Goal: Obtain resource: Obtain resource

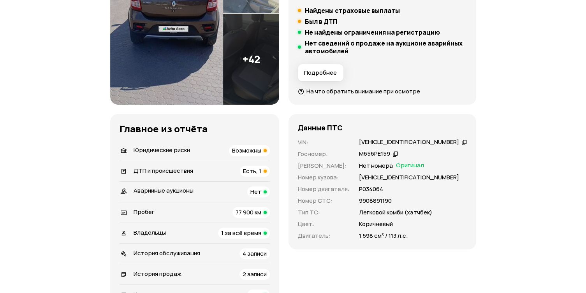
scroll to position [187, 0]
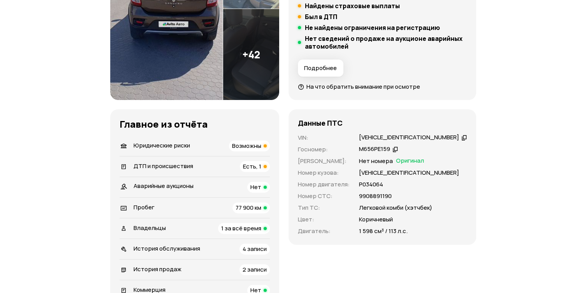
click at [170, 144] on span "Юридические риски" at bounding box center [162, 145] width 56 height 8
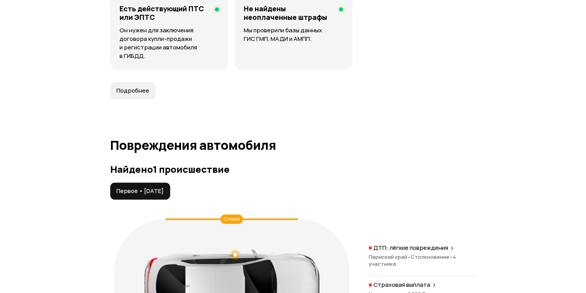
scroll to position [780, 0]
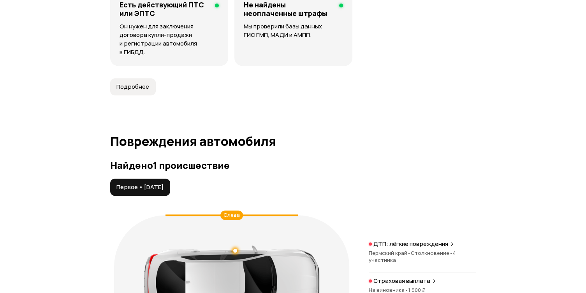
click at [155, 188] on span "Первое • 31 дек 2019" at bounding box center [139, 187] width 47 height 8
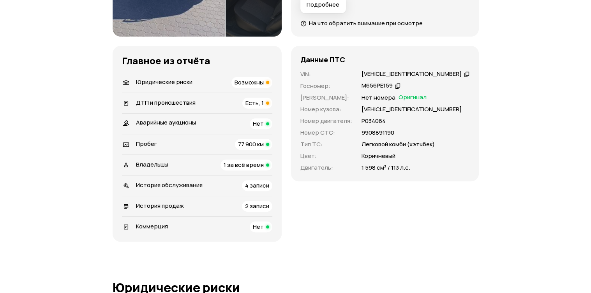
scroll to position [95, 0]
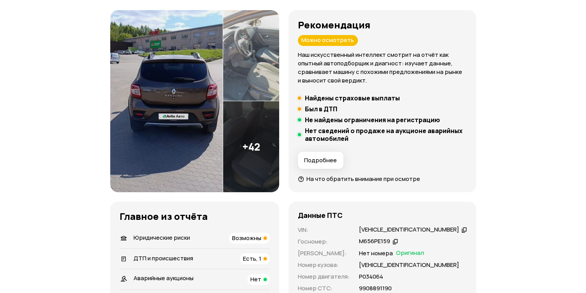
click at [242, 83] on img at bounding box center [251, 55] width 56 height 91
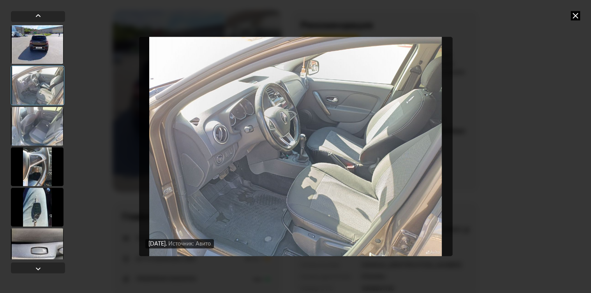
click at [50, 124] on div at bounding box center [37, 126] width 53 height 39
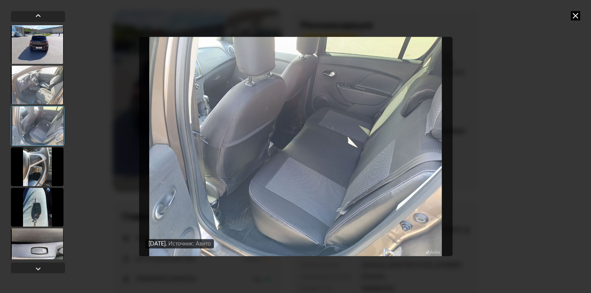
click at [51, 155] on div at bounding box center [37, 166] width 53 height 39
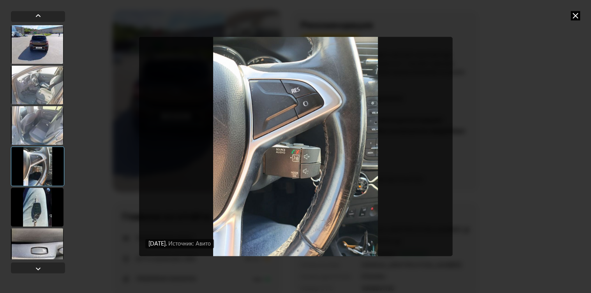
click at [35, 195] on div at bounding box center [37, 207] width 53 height 39
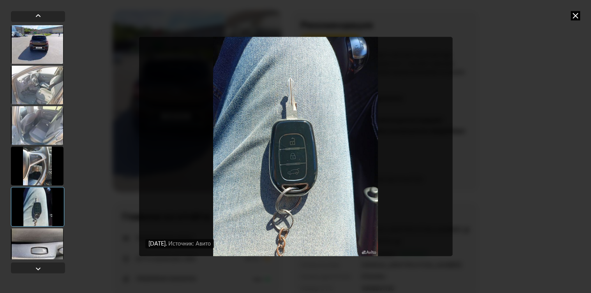
scroll to position [93, 0]
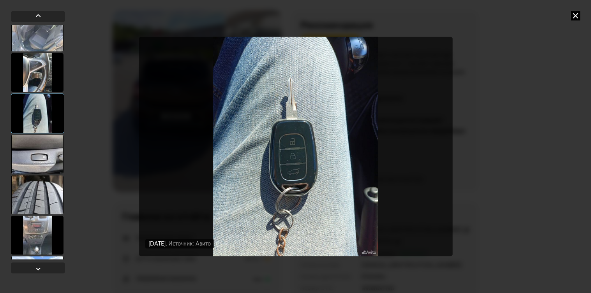
click at [39, 194] on div at bounding box center [37, 194] width 53 height 39
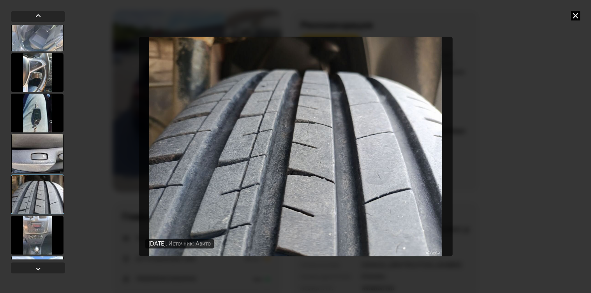
click at [42, 226] on div at bounding box center [37, 235] width 53 height 39
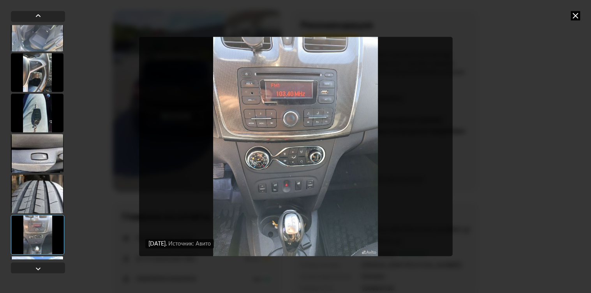
scroll to position [187, 0]
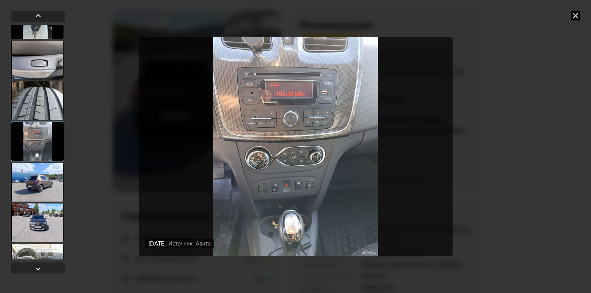
click at [46, 226] on div at bounding box center [37, 222] width 53 height 39
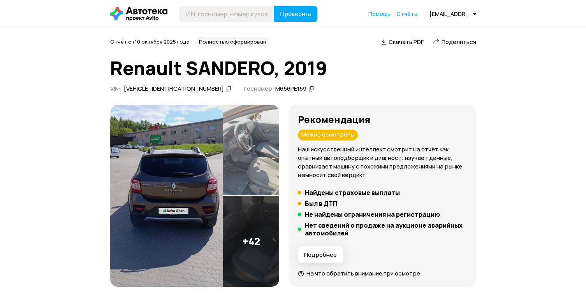
click at [404, 40] on span "Скачать PDF" at bounding box center [406, 42] width 35 height 8
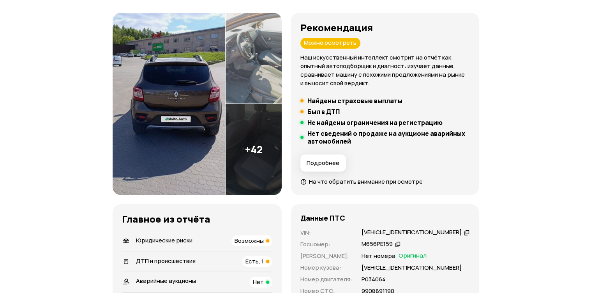
scroll to position [93, 0]
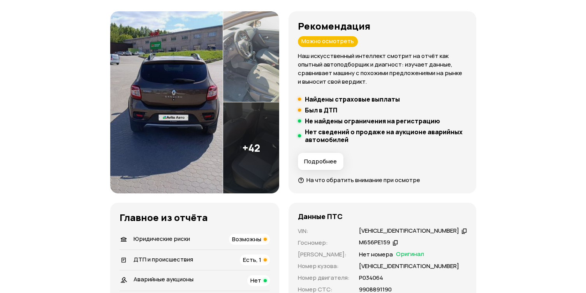
click at [258, 145] on img at bounding box center [251, 147] width 56 height 91
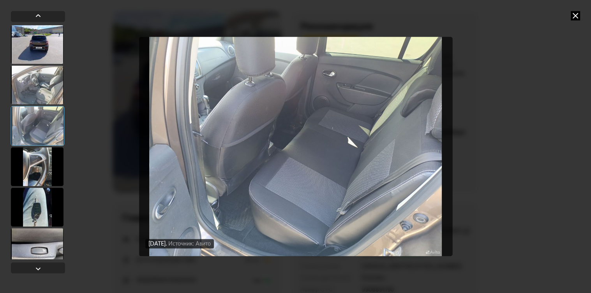
click at [48, 90] on div at bounding box center [37, 84] width 53 height 39
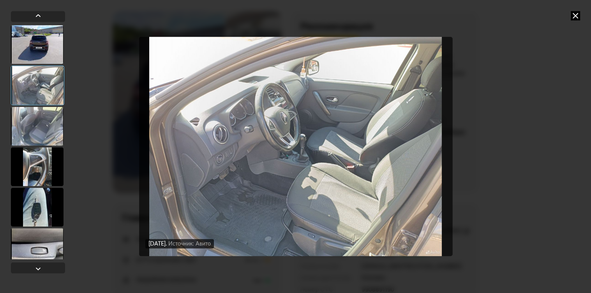
click at [39, 118] on div at bounding box center [37, 126] width 53 height 39
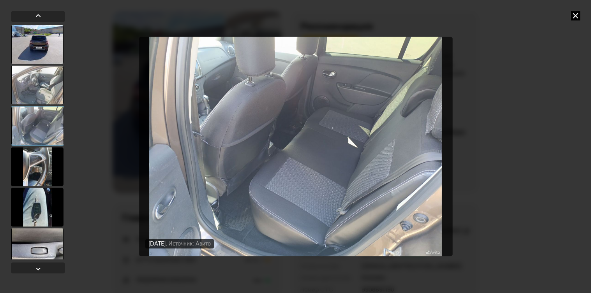
click at [39, 157] on div at bounding box center [37, 166] width 53 height 39
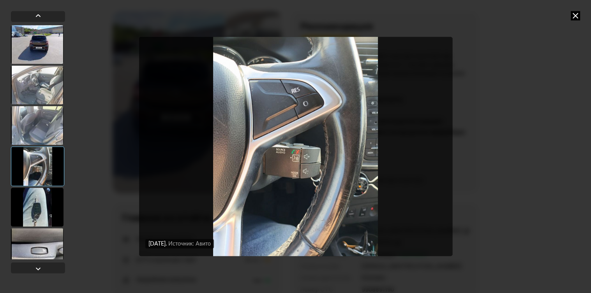
click at [34, 199] on div at bounding box center [37, 207] width 53 height 39
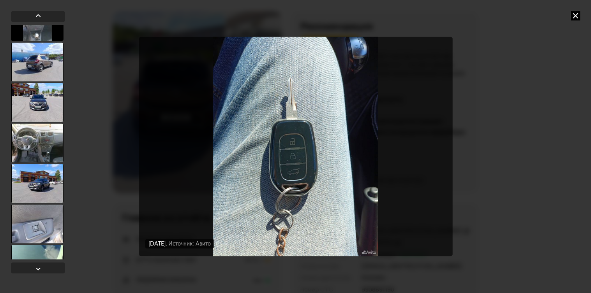
scroll to position [312, 0]
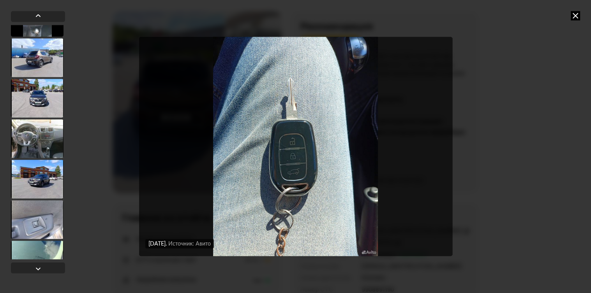
click at [29, 141] on div at bounding box center [37, 138] width 53 height 39
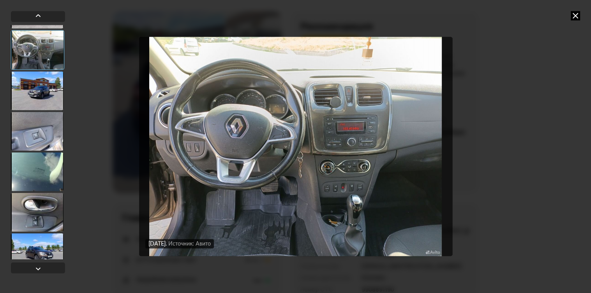
scroll to position [435, 0]
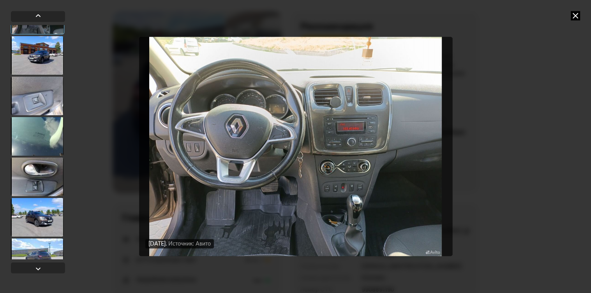
click at [42, 111] on div at bounding box center [37, 95] width 53 height 39
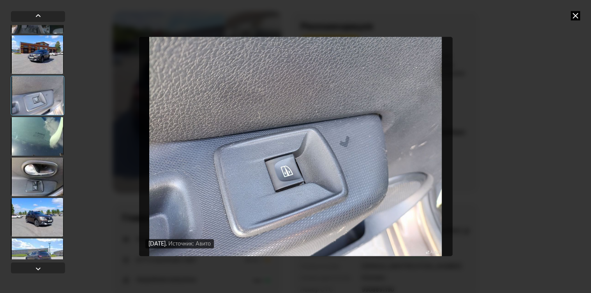
click at [43, 162] on div at bounding box center [37, 176] width 53 height 39
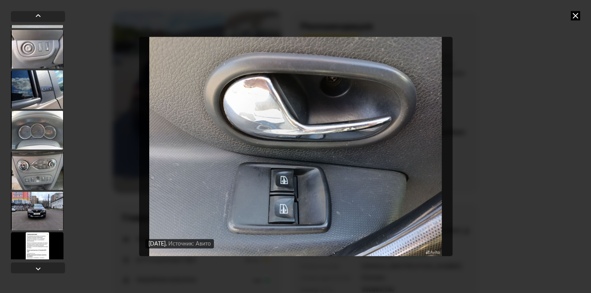
scroll to position [778, 0]
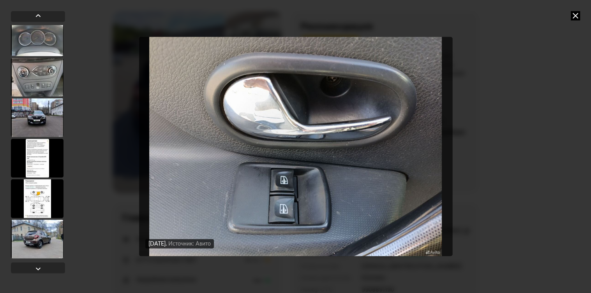
click at [43, 161] on div at bounding box center [37, 158] width 53 height 39
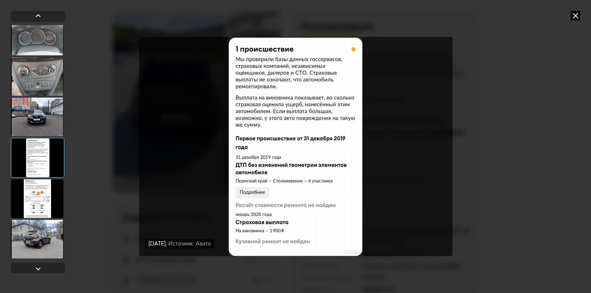
scroll to position [777, 0]
click at [36, 152] on div at bounding box center [37, 159] width 53 height 40
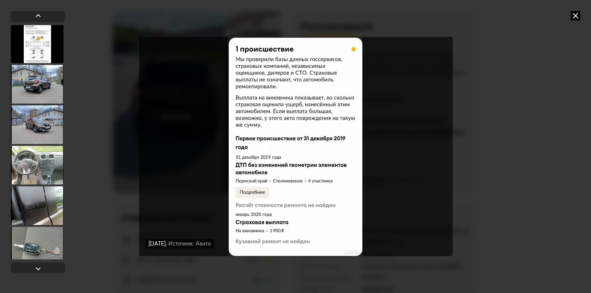
scroll to position [1027, 0]
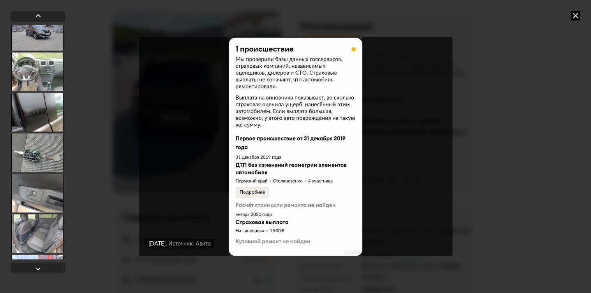
click at [48, 112] on div at bounding box center [37, 112] width 53 height 39
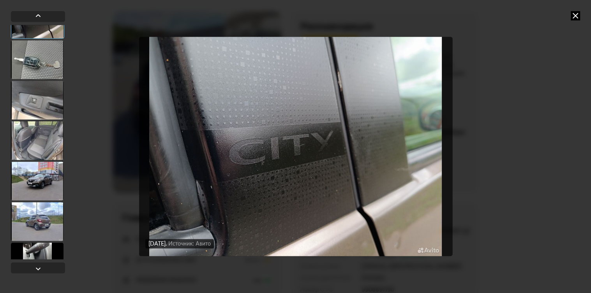
scroll to position [1182, 0]
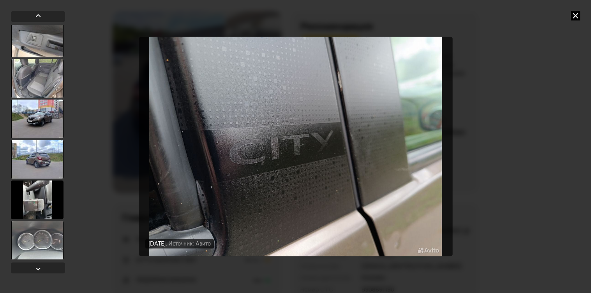
click at [43, 123] on div at bounding box center [37, 118] width 53 height 39
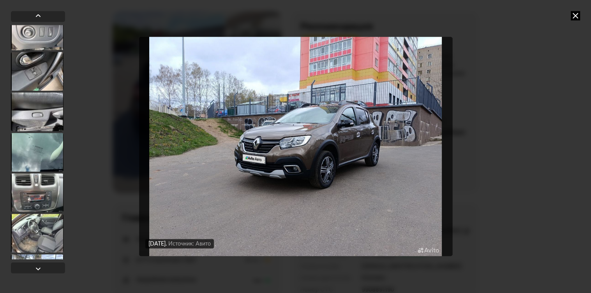
scroll to position [1588, 0]
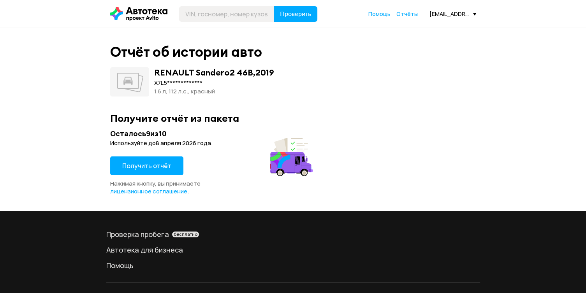
click at [155, 167] on span "Получить отчёт" at bounding box center [146, 166] width 49 height 9
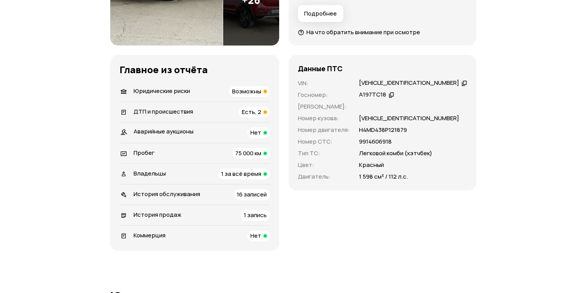
scroll to position [249, 0]
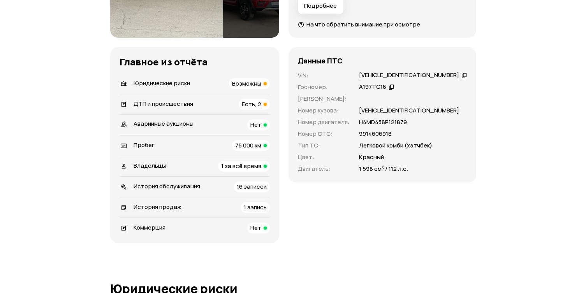
click at [156, 102] on span "ДТП и происшествия" at bounding box center [164, 104] width 60 height 8
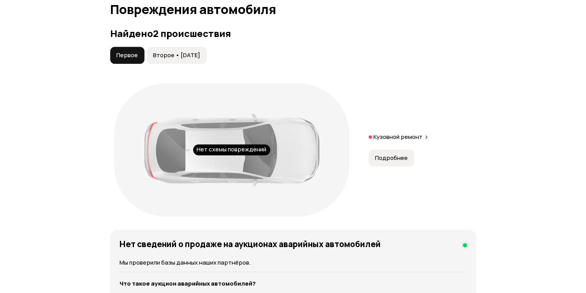
scroll to position [914, 0]
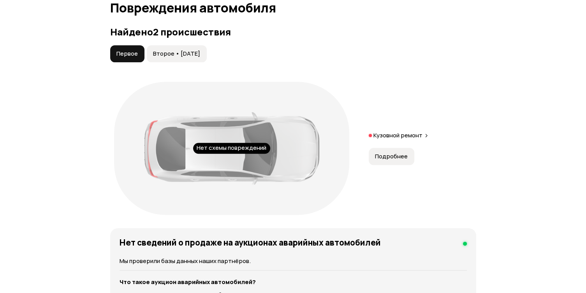
click at [390, 132] on p "Кузовной ремонт" at bounding box center [397, 136] width 49 height 8
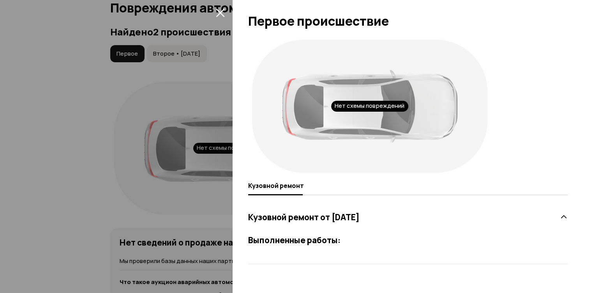
click at [221, 9] on icon "закрыть" at bounding box center [220, 12] width 9 height 9
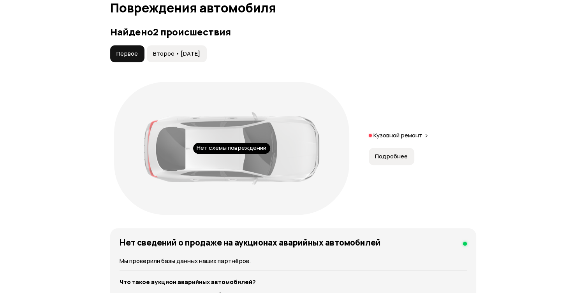
click at [389, 151] on button "Подробнее" at bounding box center [392, 156] width 46 height 17
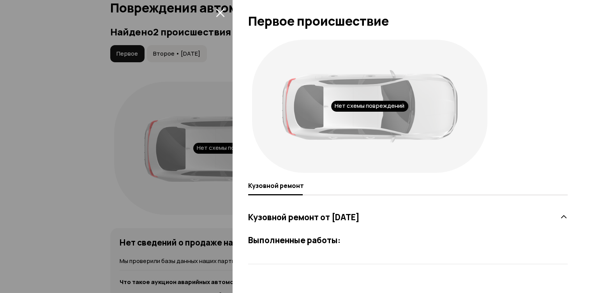
click at [514, 236] on h3 "Выполненные работы:" at bounding box center [407, 240] width 319 height 10
click at [545, 166] on div "Нет схемы повреждений" at bounding box center [407, 106] width 319 height 141
click at [222, 11] on icon "закрыть" at bounding box center [220, 12] width 9 height 9
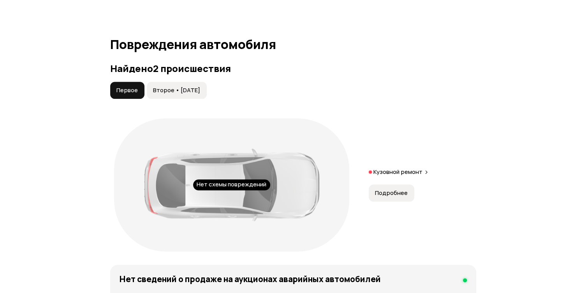
scroll to position [851, 0]
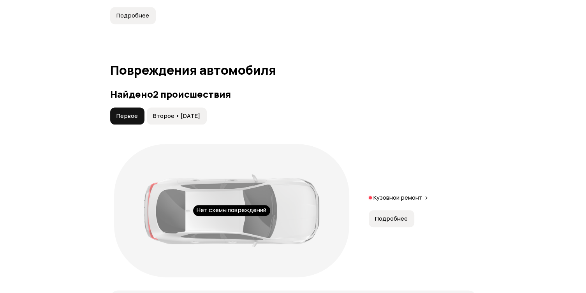
click at [157, 113] on span "Второе • 17 ноя 2023" at bounding box center [176, 116] width 47 height 8
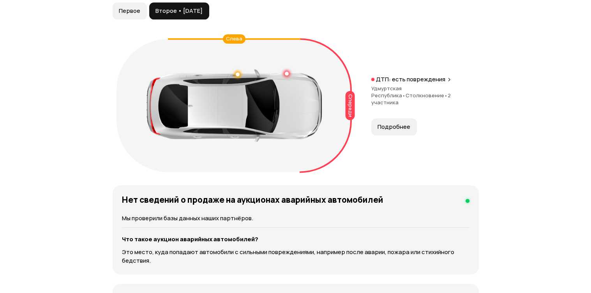
scroll to position [976, 0]
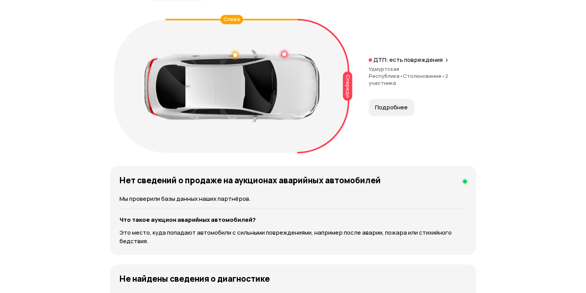
click at [390, 104] on span "Подробнее" at bounding box center [391, 108] width 33 height 8
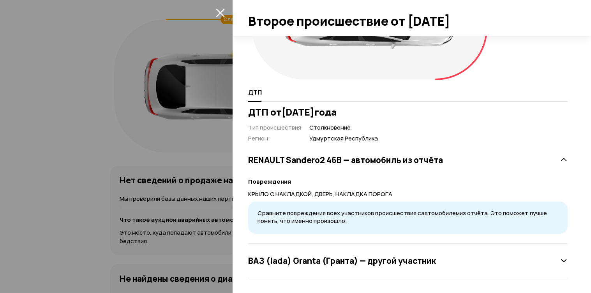
scroll to position [94, 0]
click at [407, 257] on h3 "ВАЗ (lada) Granta (Гранта) — другой участник" at bounding box center [342, 260] width 188 height 10
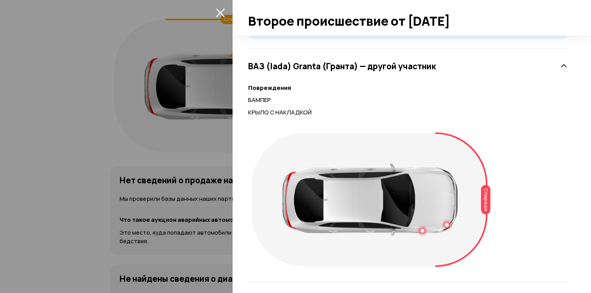
scroll to position [292, 0]
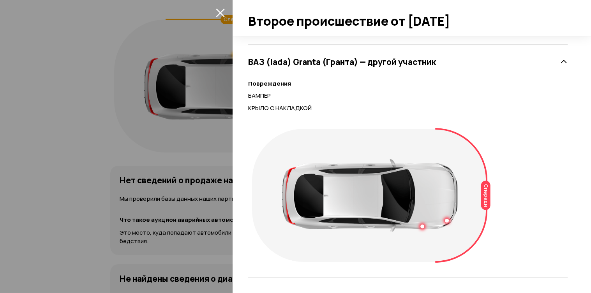
click at [560, 62] on icon at bounding box center [564, 62] width 8 height 8
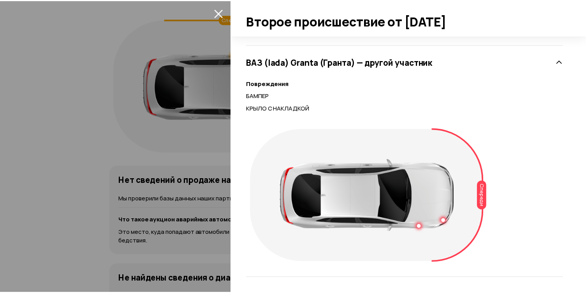
scroll to position [94, 0]
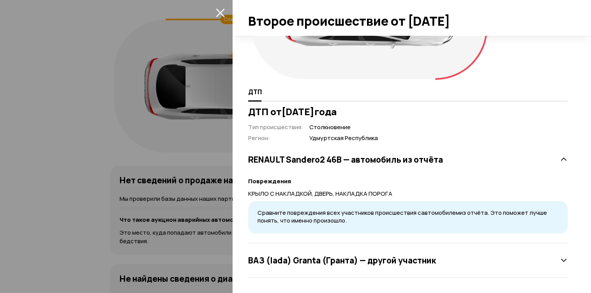
click at [221, 8] on icon "закрыть" at bounding box center [220, 12] width 9 height 9
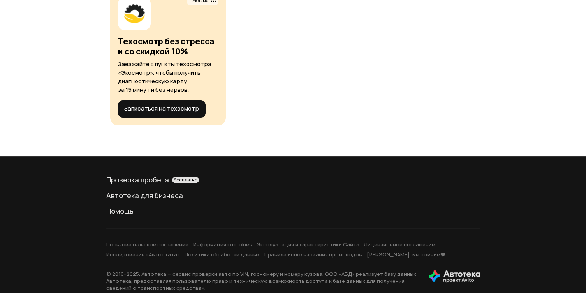
scroll to position [3159, 0]
